Goal: Task Accomplishment & Management: Use online tool/utility

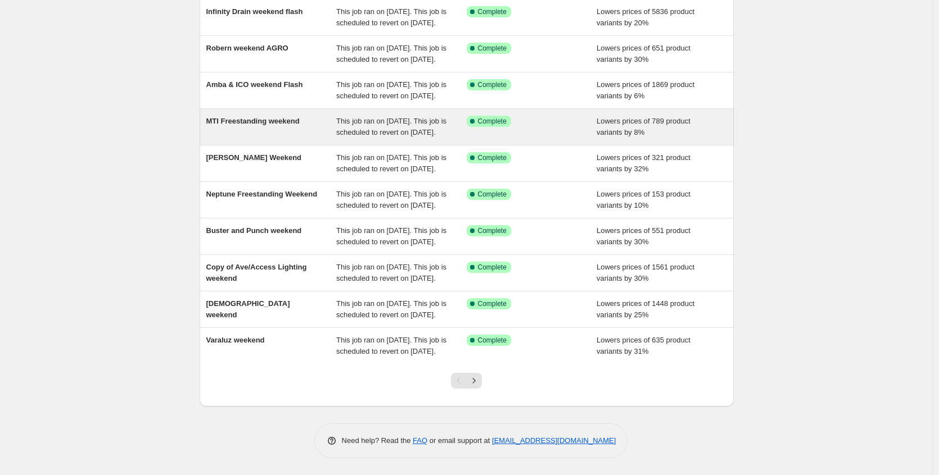
scroll to position [216, 0]
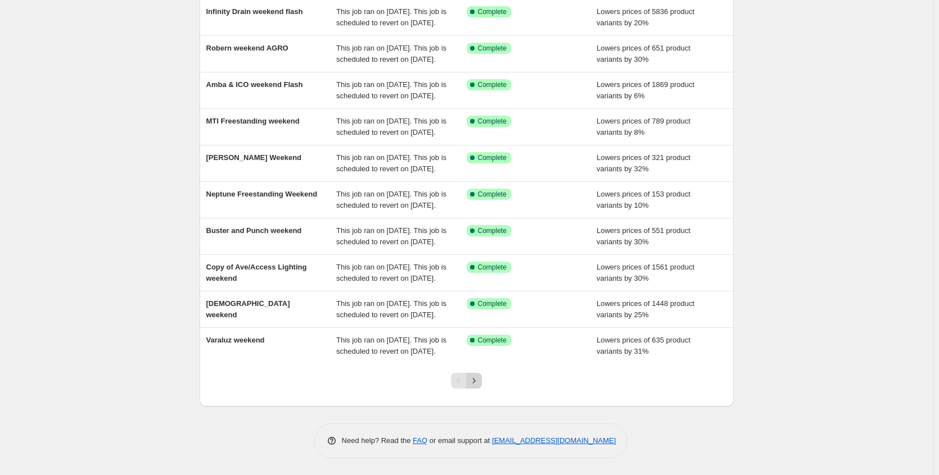
click at [475, 387] on button "Next" at bounding box center [474, 381] width 16 height 16
